Goal: Task Accomplishment & Management: Manage account settings

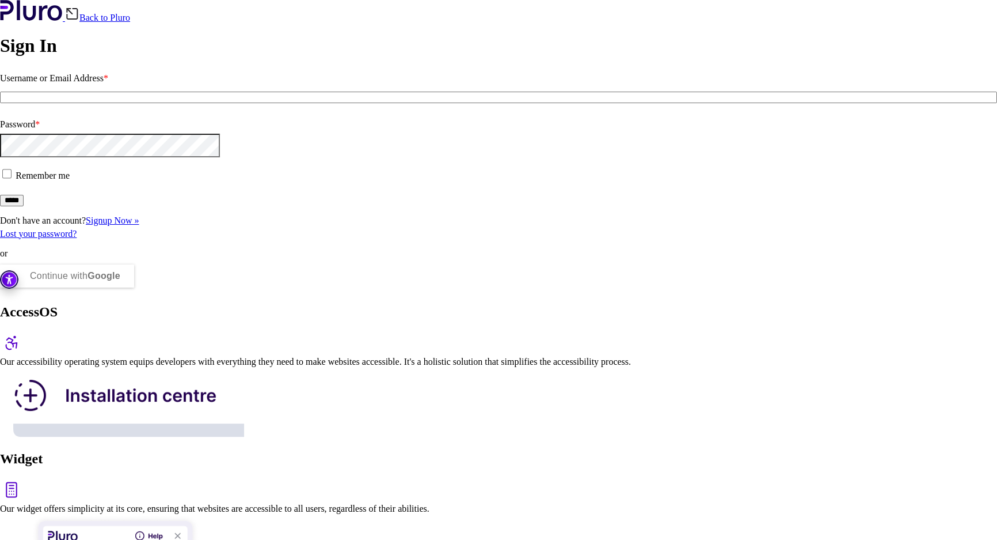
type input "**********"
click at [24, 206] on input "*****" at bounding box center [12, 201] width 24 height 12
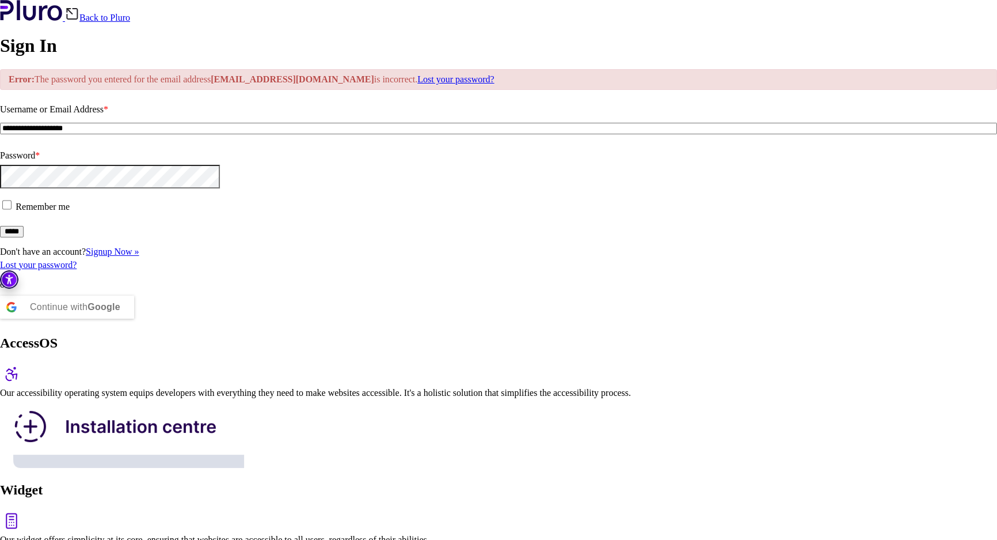
drag, startPoint x: 167, startPoint y: 262, endPoint x: 52, endPoint y: 266, distance: 115.2
click at [52, 134] on input "**********" at bounding box center [498, 129] width 997 height 12
